Goal: Transaction & Acquisition: Obtain resource

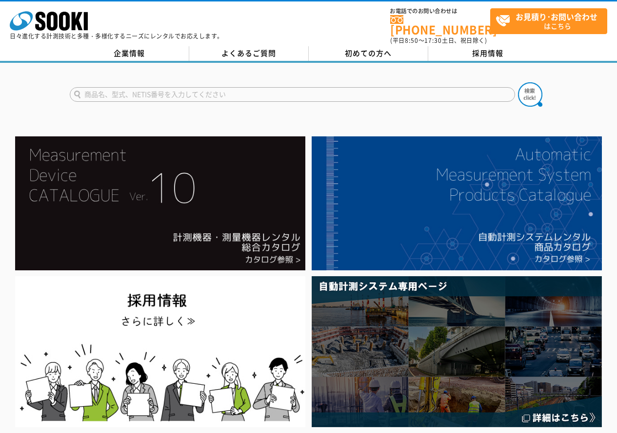
click at [229, 87] on input "text" at bounding box center [292, 94] width 445 height 15
type input "6710"
click at [518, 82] on button at bounding box center [530, 94] width 24 height 24
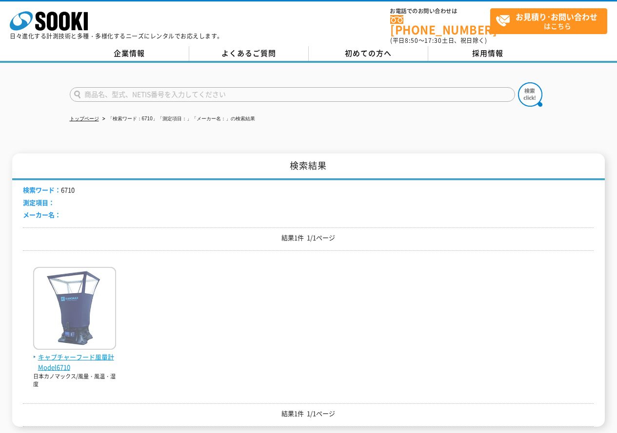
click at [103, 322] on img at bounding box center [74, 309] width 83 height 85
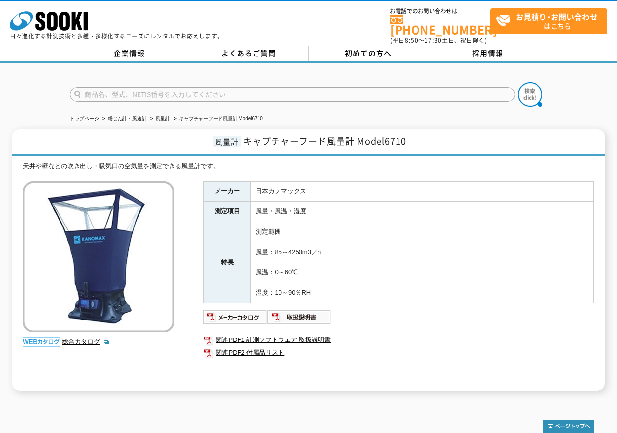
scroll to position [49, 0]
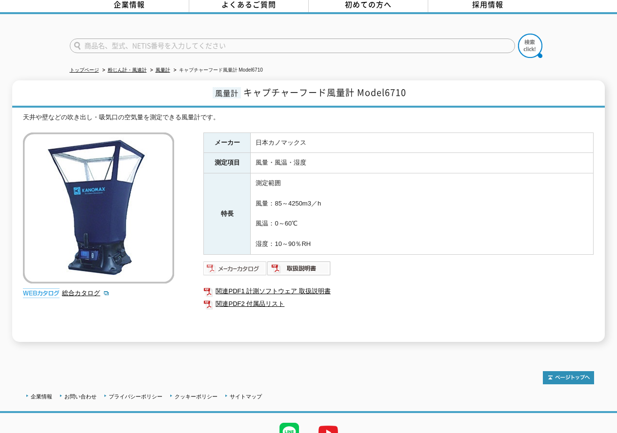
click at [240, 261] on img at bounding box center [235, 269] width 64 height 16
